Goal: Feedback & Contribution: Submit feedback/report problem

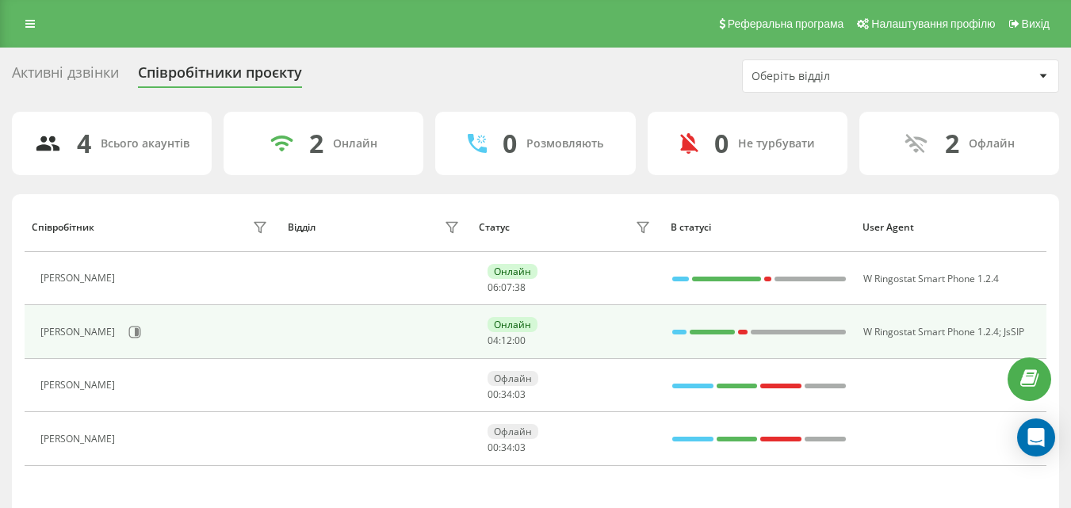
click at [676, 330] on div at bounding box center [680, 332] width 14 height 5
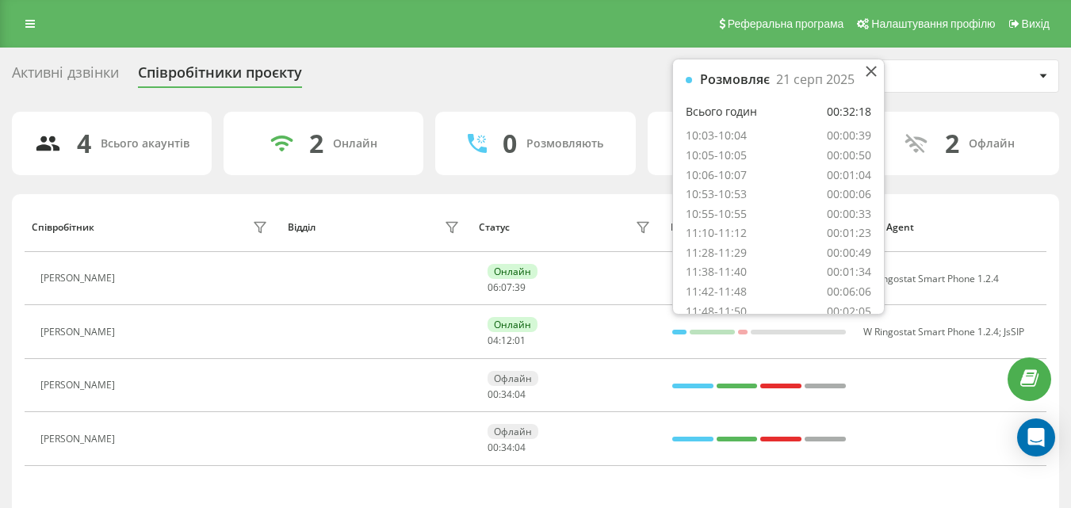
scroll to position [107, 0]
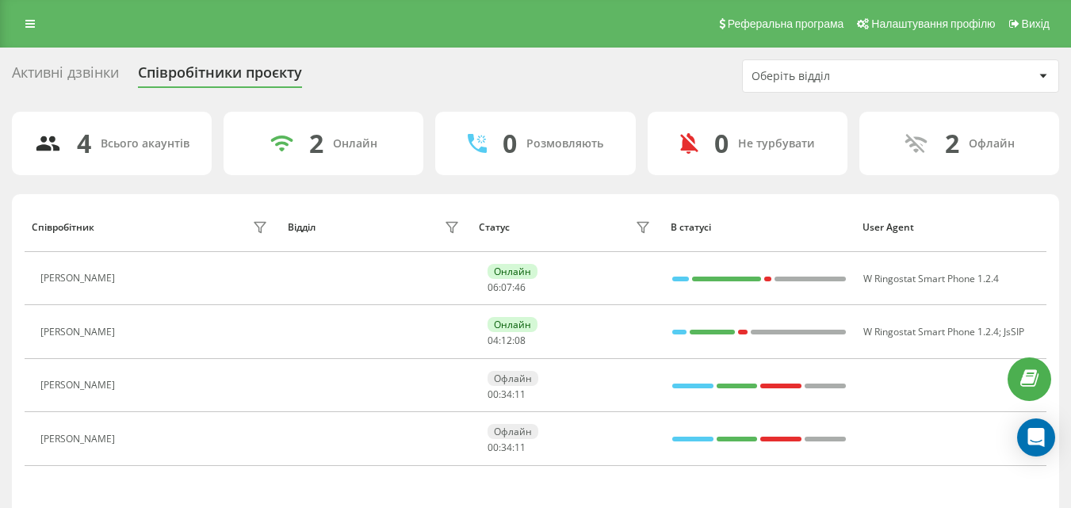
click at [994, 212] on th "User Agent" at bounding box center [951, 227] width 192 height 50
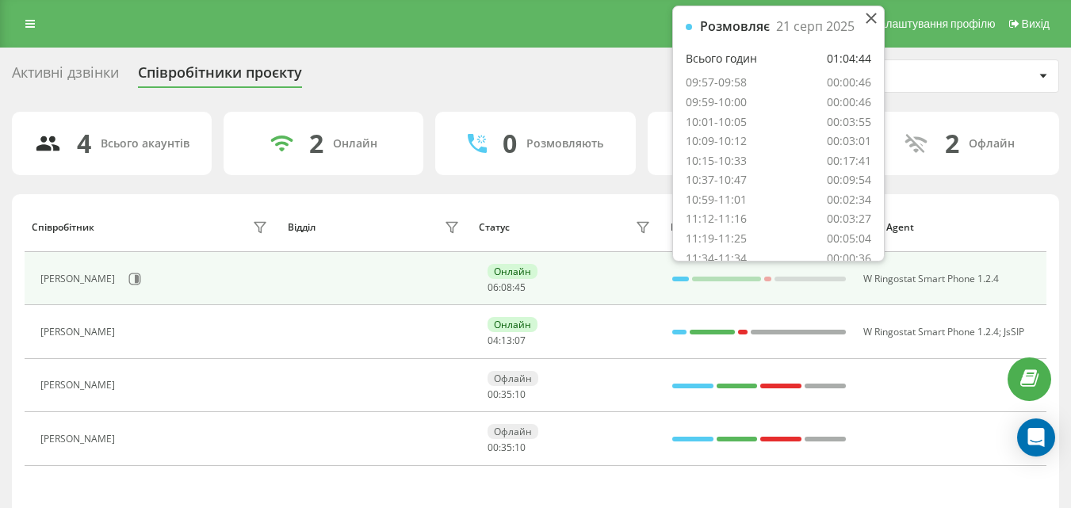
click at [682, 279] on div at bounding box center [681, 279] width 17 height 5
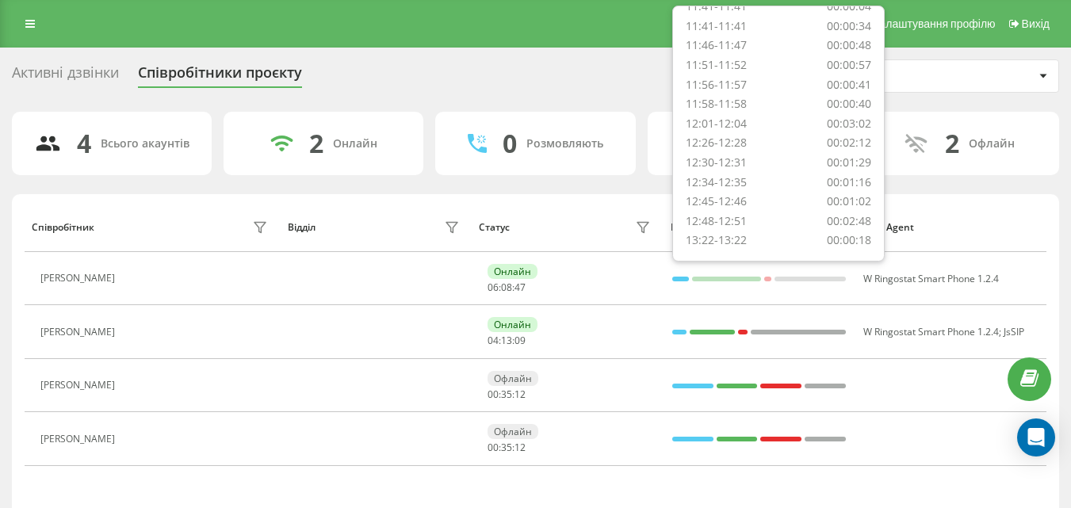
scroll to position [322, 0]
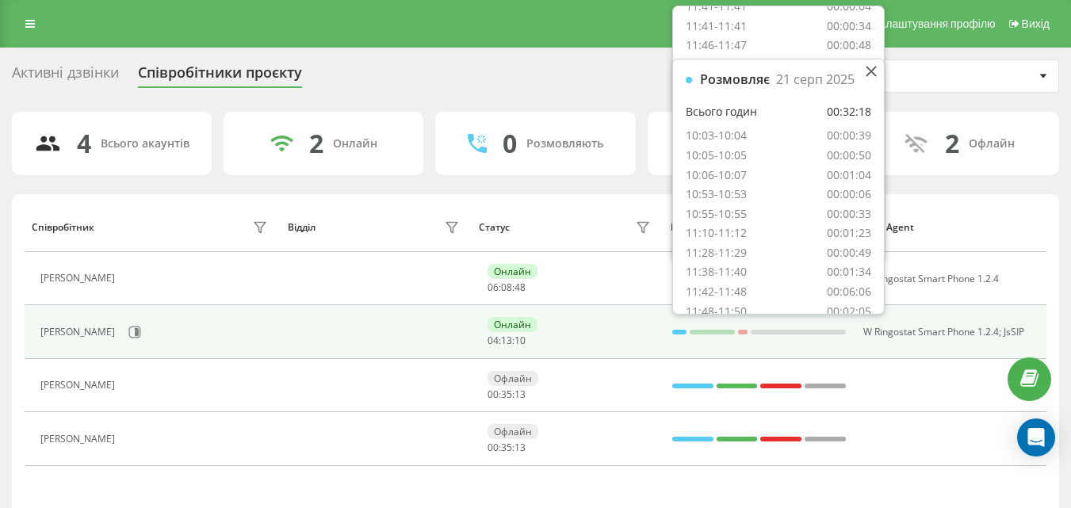
click at [678, 336] on div at bounding box center [680, 332] width 14 height 21
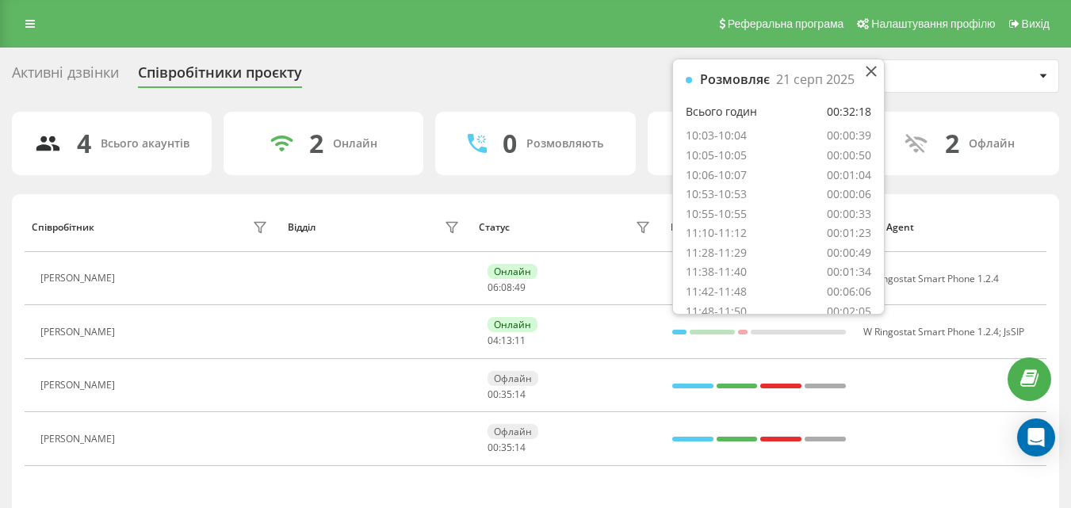
scroll to position [107, 0]
click at [569, 212] on th "Статус" at bounding box center [568, 227] width 192 height 50
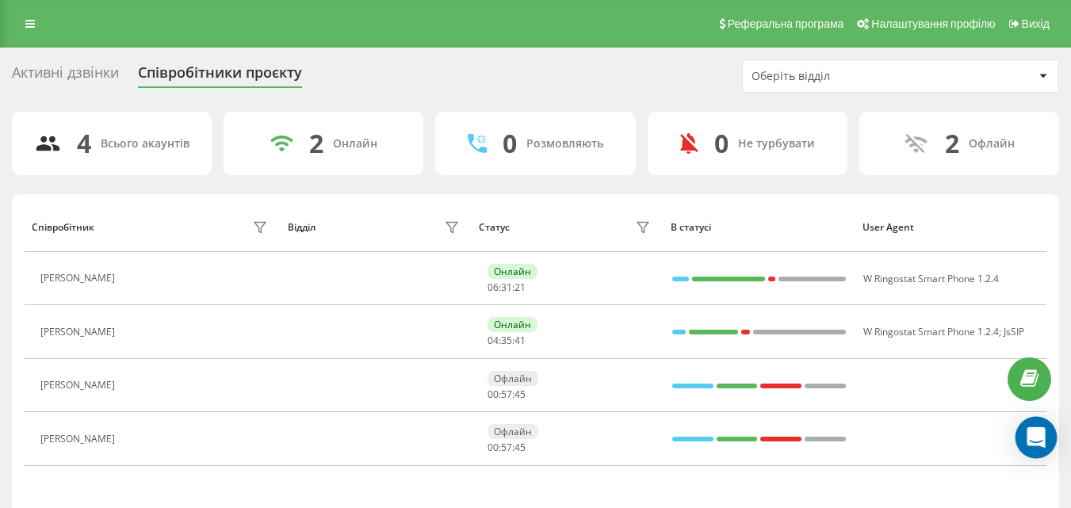
click at [1043, 431] on icon "Open Intercom Messenger" at bounding box center [1036, 437] width 18 height 21
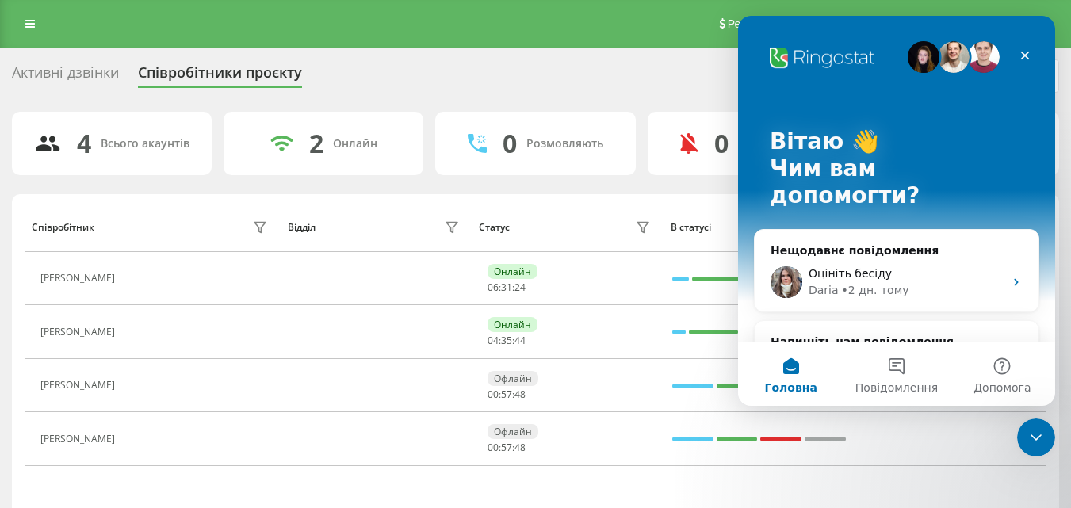
scroll to position [0, 0]
click at [883, 367] on button "Повідомлення" at bounding box center [896, 374] width 105 height 63
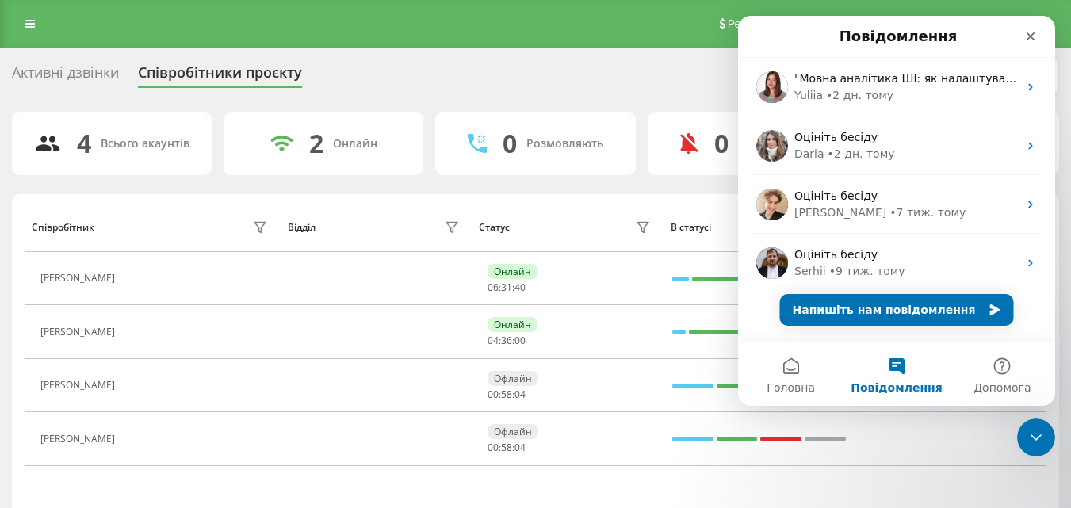
click at [904, 371] on button "Повідомлення" at bounding box center [896, 374] width 105 height 63
click at [913, 309] on button "Напишіть нам повідомлення" at bounding box center [897, 310] width 234 height 32
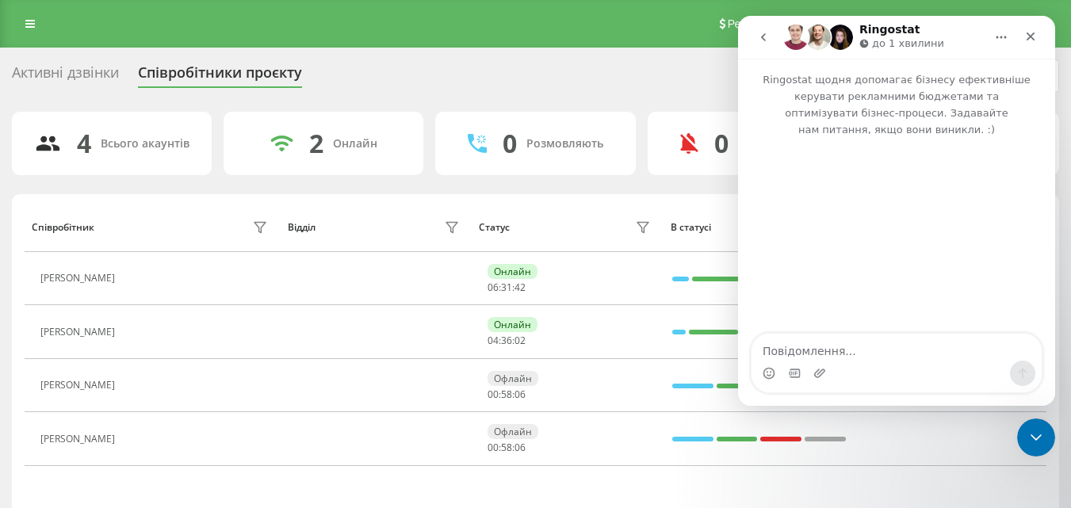
click at [899, 362] on div "Месенджер Intercom" at bounding box center [897, 373] width 290 height 25
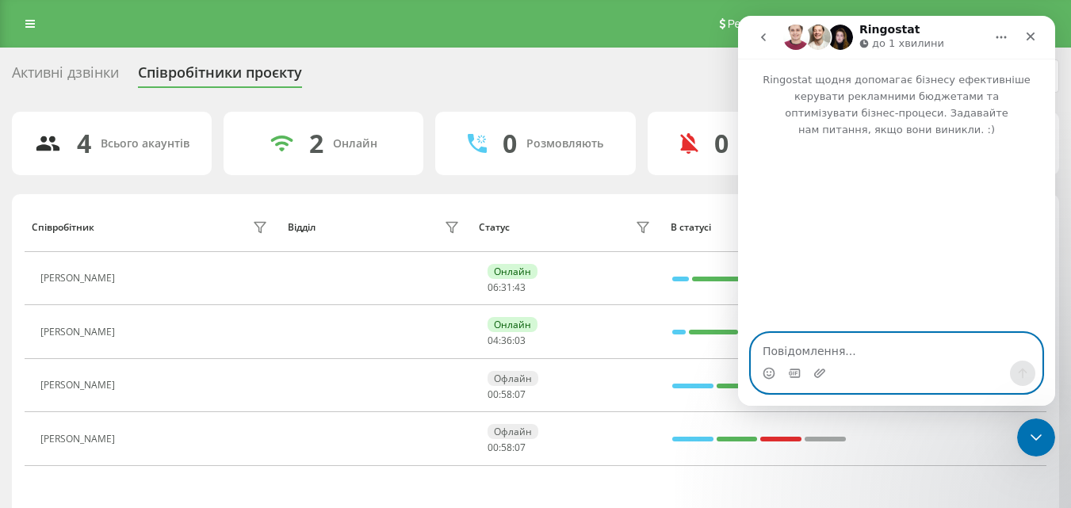
click at [899, 352] on textarea "Повідомлення..." at bounding box center [897, 347] width 290 height 27
paste textarea "Доброго дня. Не підтягнувся пропущений виклик по моєму клієнту у pipedrive. htt…"
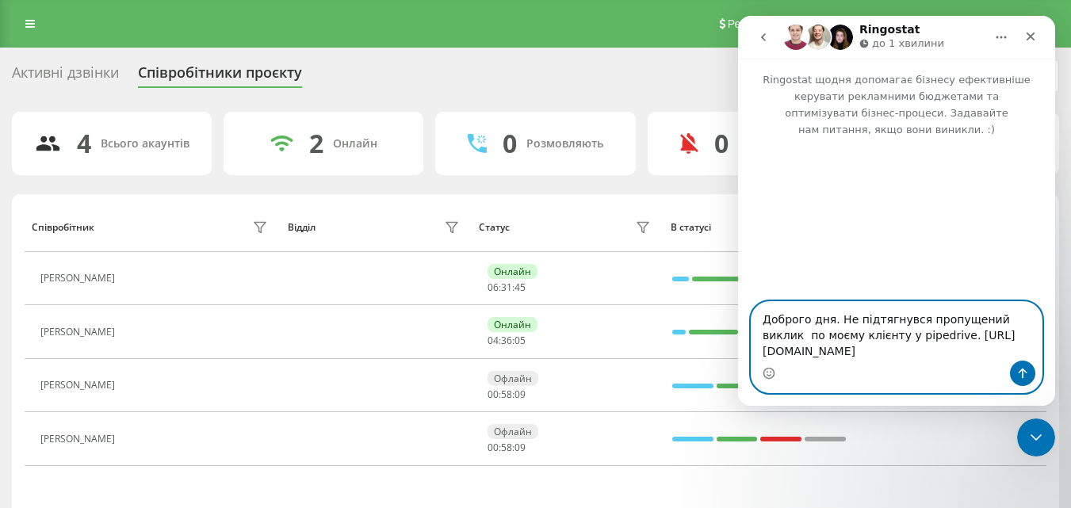
type textarea "Доброго дня. Не підтягнувся пропущений виклик по моєму клієнту у pipedrive. htt…"
click at [1019, 376] on icon "Надіслати повідомлення…" at bounding box center [1023, 373] width 13 height 13
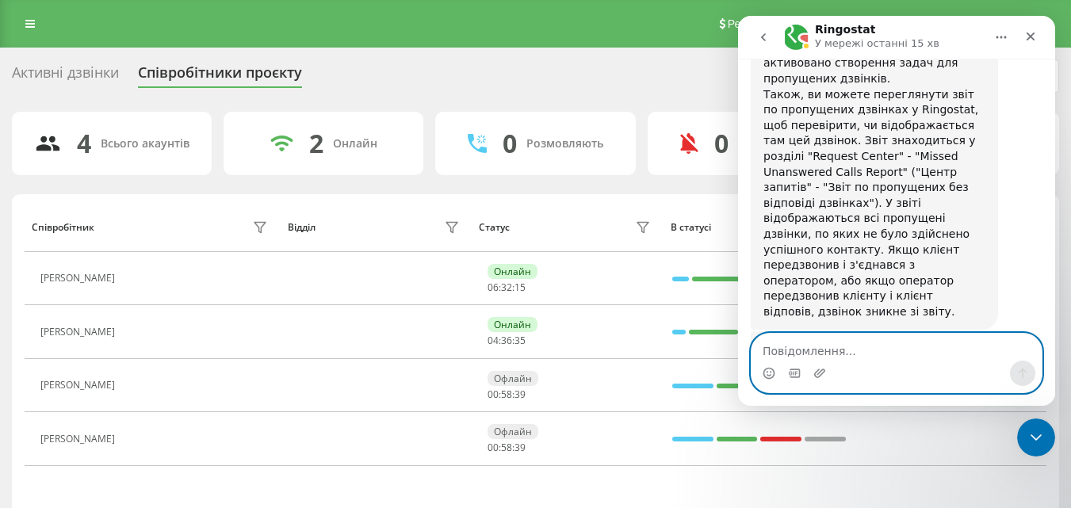
scroll to position [722, 0]
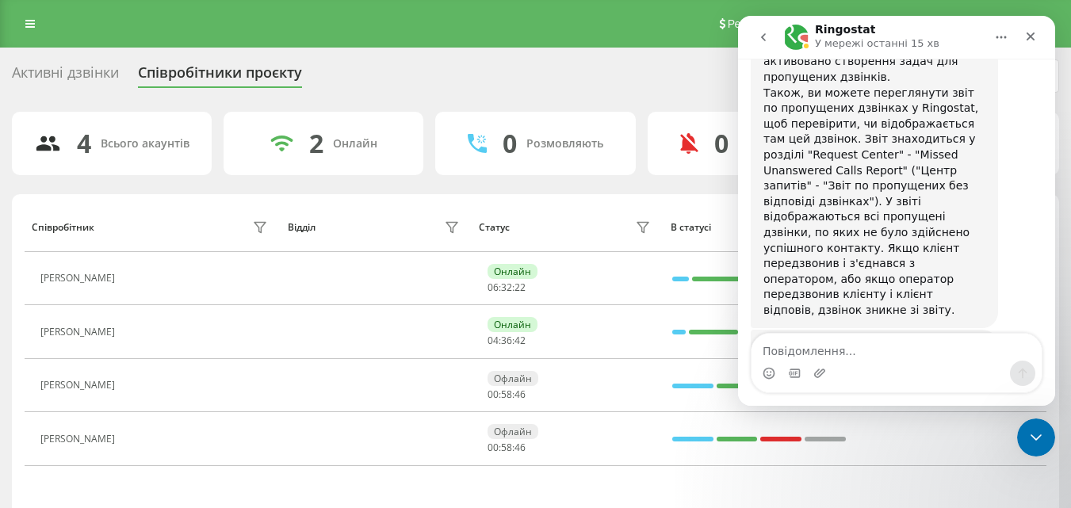
drag, startPoint x: 899, startPoint y: 283, endPoint x: 768, endPoint y: 287, distance: 130.9
click at [768, 339] on div "Ви можете будь-коли подати запит на спілкування з оператором. Зверніть увагу, щ…" at bounding box center [875, 386] width 222 height 94
copy div "Зв'язатись з оператором'."
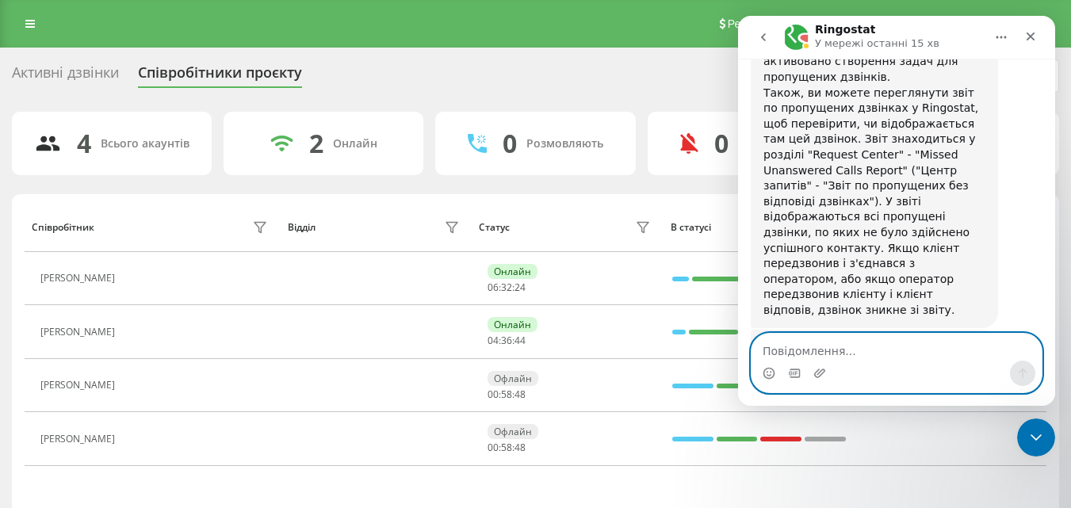
click at [830, 351] on textarea "Повідомлення..." at bounding box center [897, 347] width 290 height 27
paste textarea "Зв'язатись з оператором'."
type textarea "Зв'язатись з оператором'."
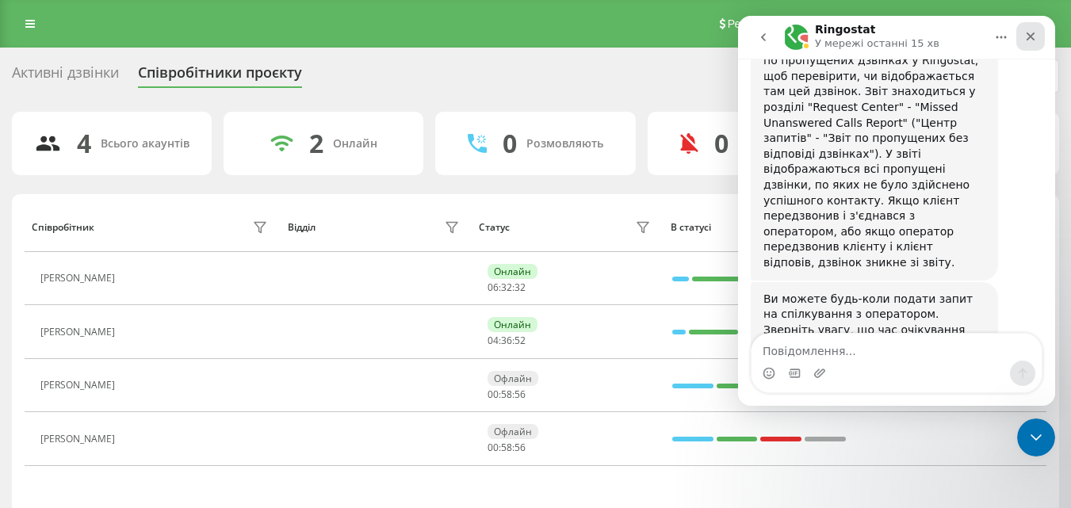
click at [1032, 36] on icon "Закрити" at bounding box center [1031, 37] width 9 height 9
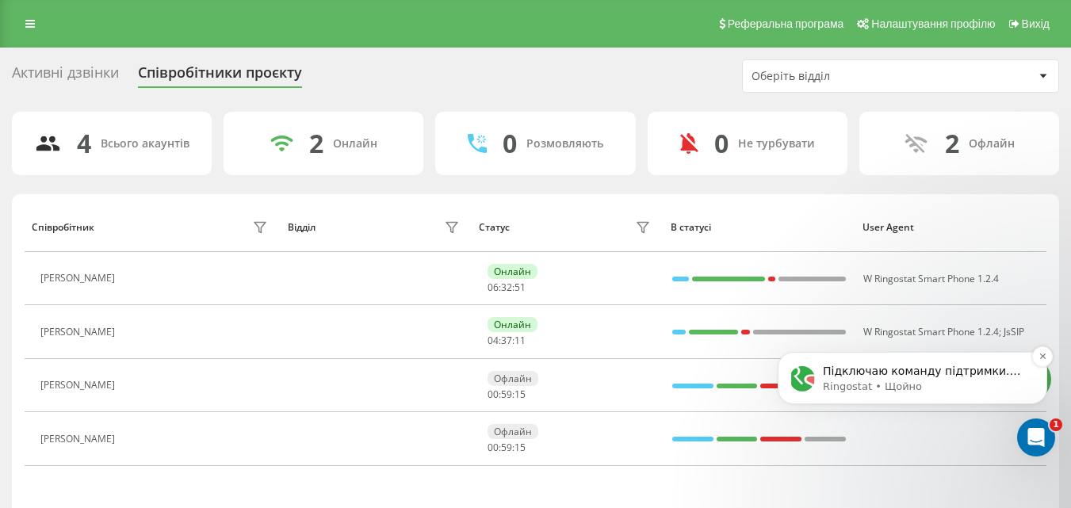
scroll to position [0, 0]
click at [896, 381] on p "Ringostat • Щойно" at bounding box center [925, 387] width 205 height 14
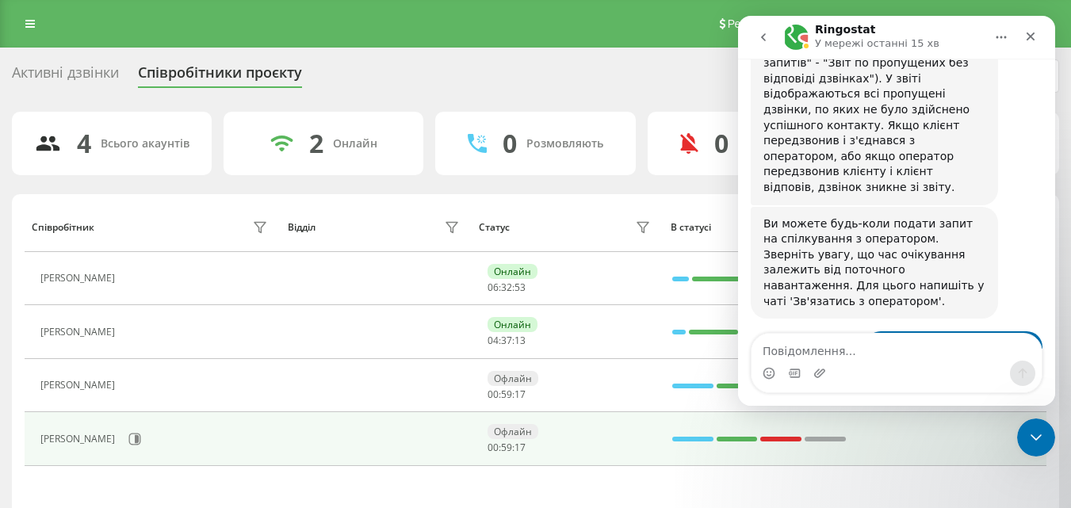
scroll to position [875, 0]
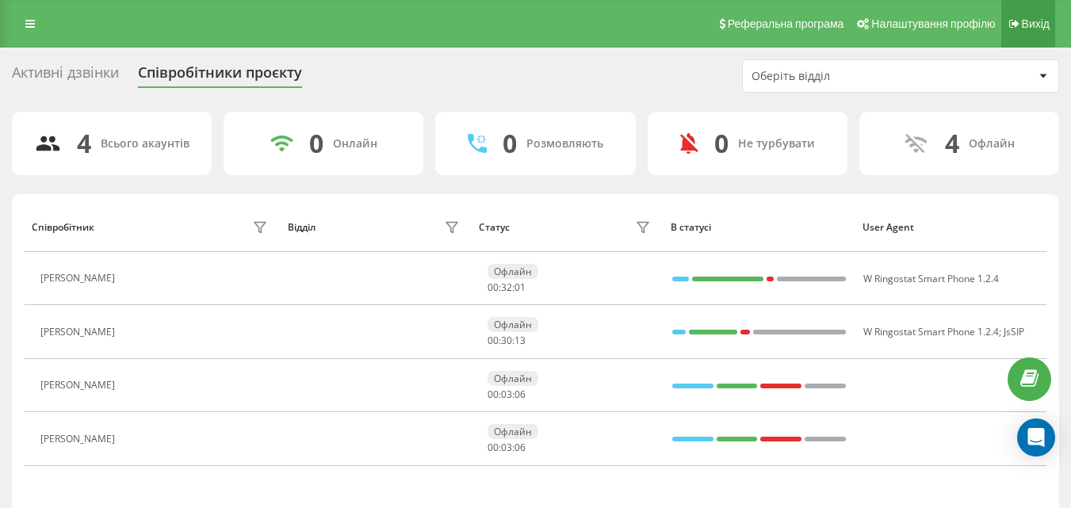
click at [1048, 14] on link "Вихід" at bounding box center [1029, 24] width 54 height 48
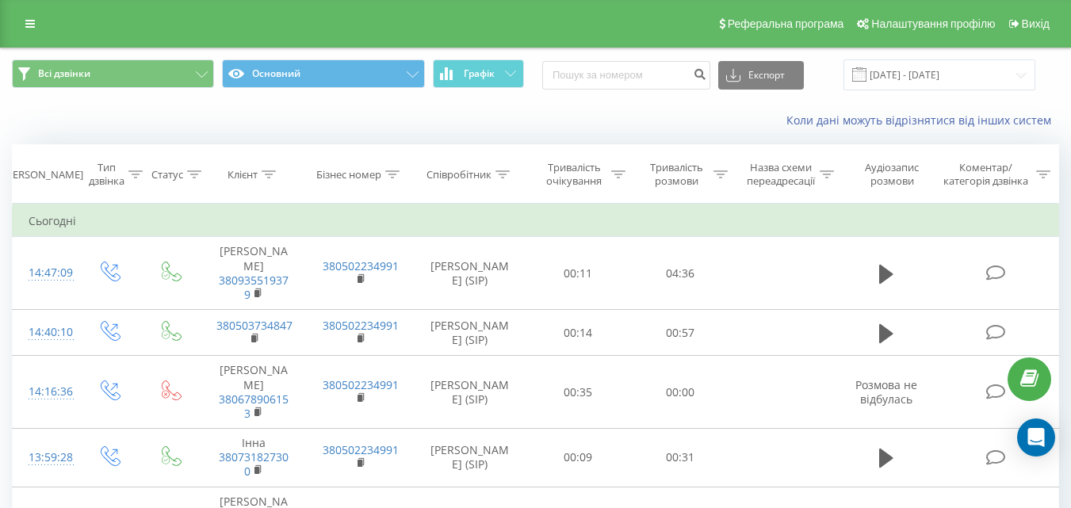
click at [29, 25] on icon at bounding box center [30, 23] width 10 height 11
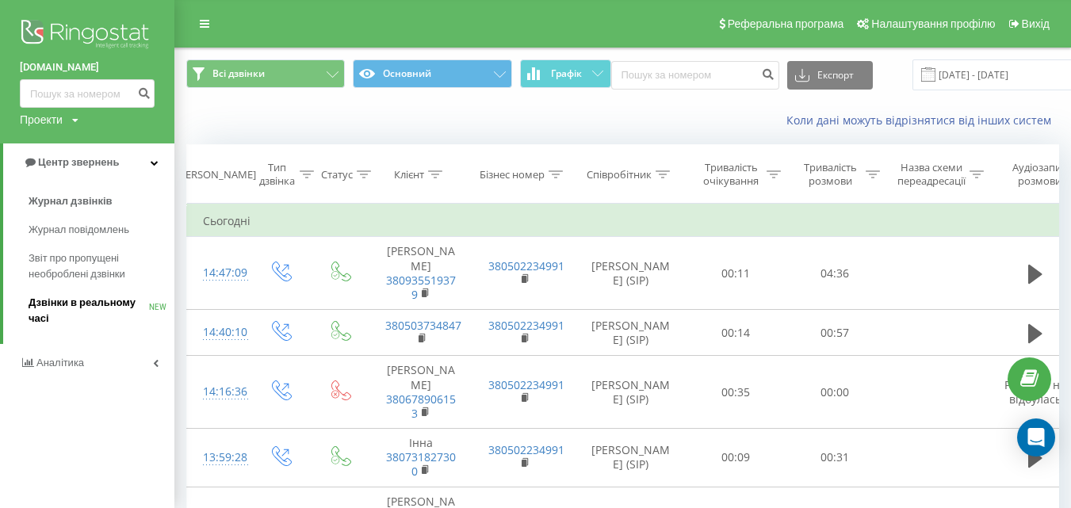
click at [70, 312] on span "Дзвінки в реальному часі" at bounding box center [89, 311] width 121 height 32
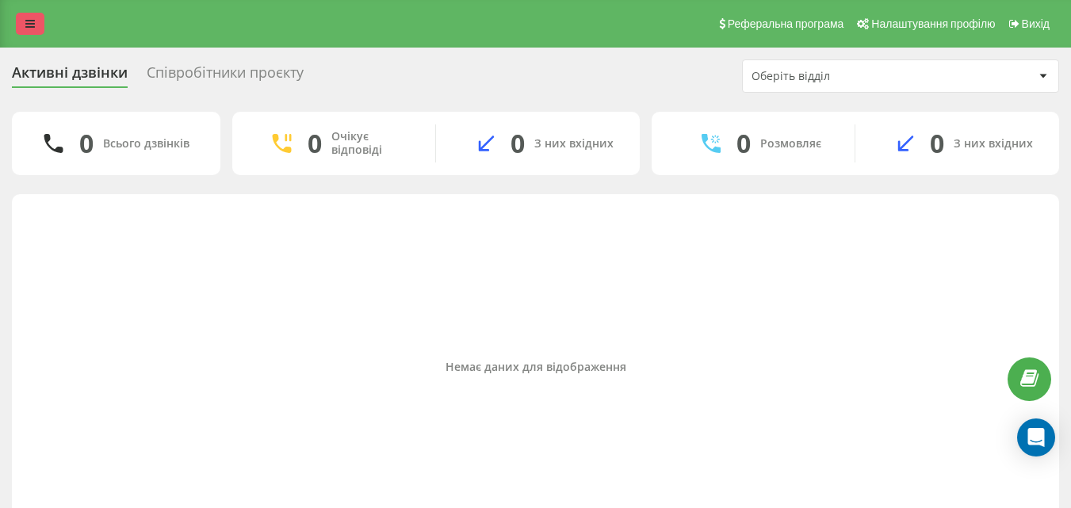
click at [25, 25] on icon at bounding box center [30, 23] width 10 height 11
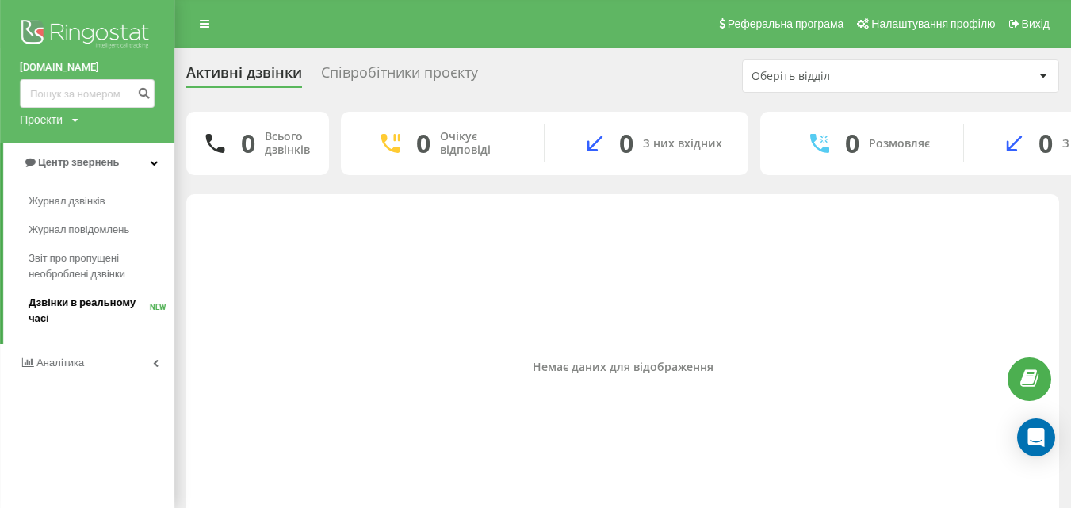
click at [55, 303] on span "Дзвінки в реальному часі" at bounding box center [89, 311] width 121 height 32
